Goal: Information Seeking & Learning: Learn about a topic

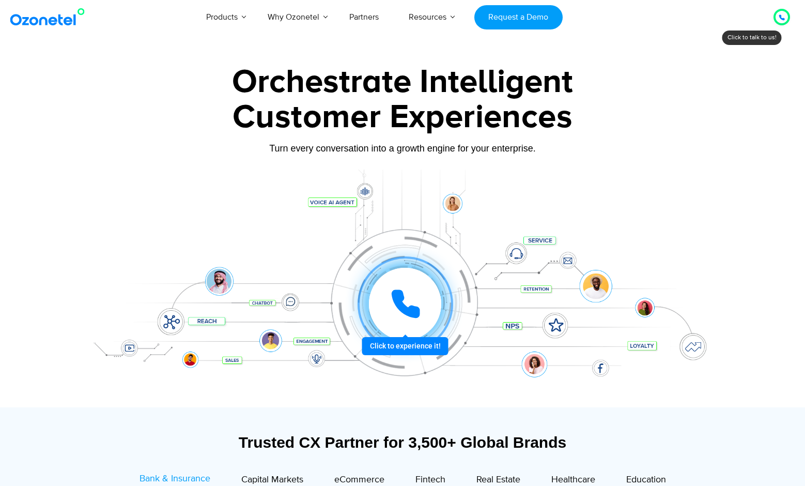
click at [70, 18] on img at bounding box center [50, 17] width 84 height 19
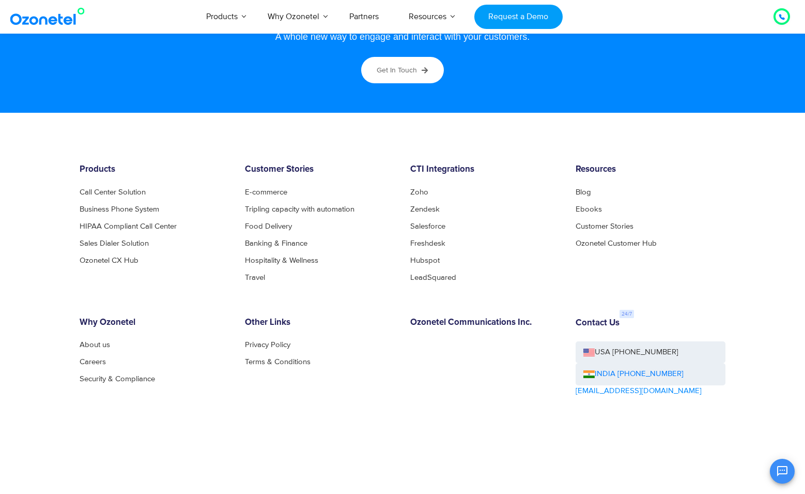
scroll to position [5582, 0]
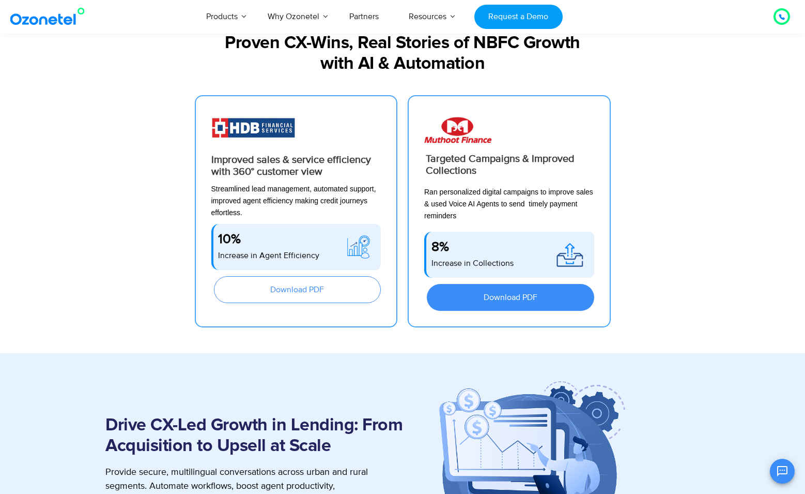
scroll to position [915, 0]
